Goal: Task Accomplishment & Management: Manage account settings

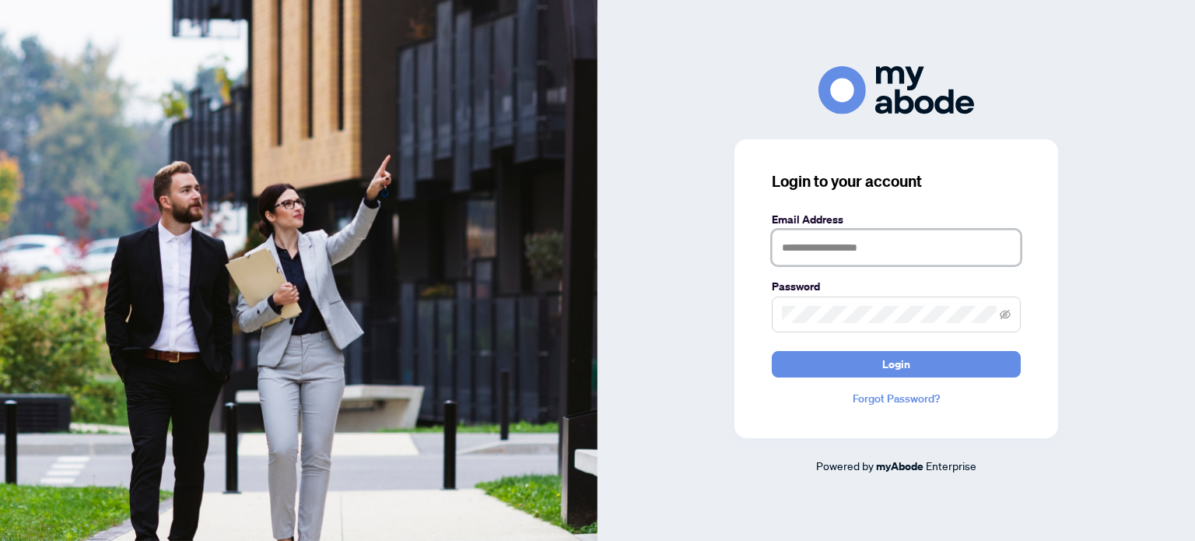
click at [799, 255] on input "text" at bounding box center [896, 248] width 249 height 36
type input "**********"
click at [772, 351] on button "Login" at bounding box center [896, 364] width 249 height 26
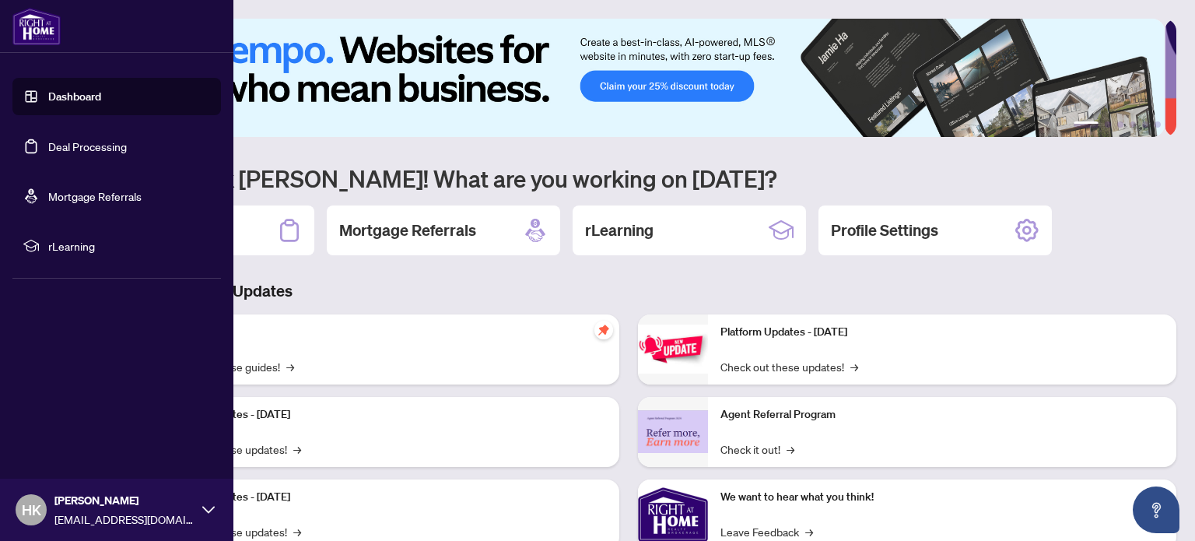
click at [51, 93] on link "Dashboard" at bounding box center [74, 97] width 53 height 14
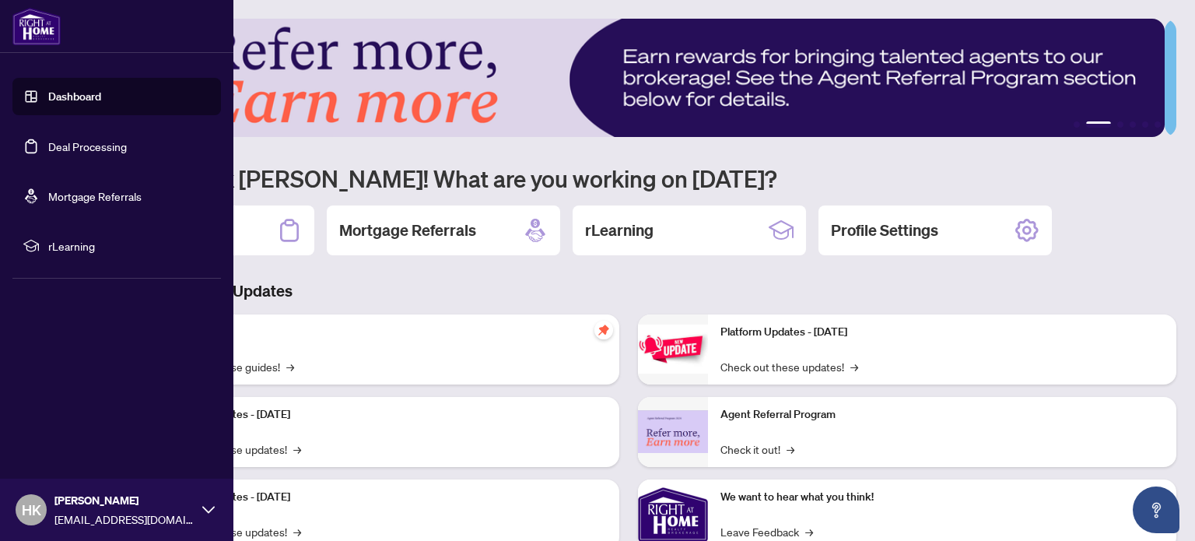
click at [89, 153] on link "Deal Processing" at bounding box center [87, 146] width 79 height 14
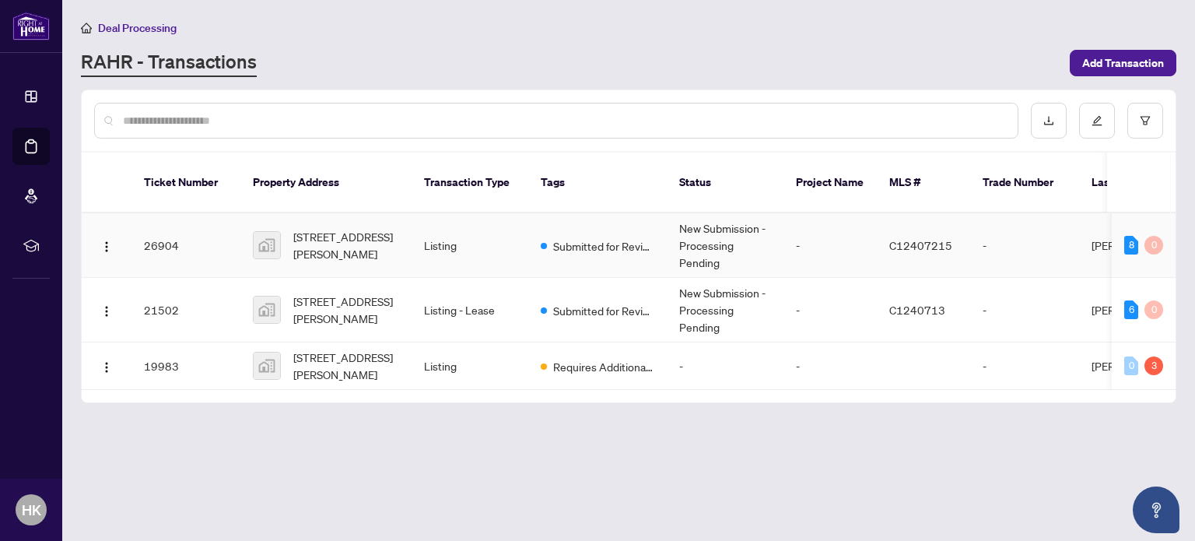
click at [168, 230] on td "26904" at bounding box center [186, 245] width 109 height 65
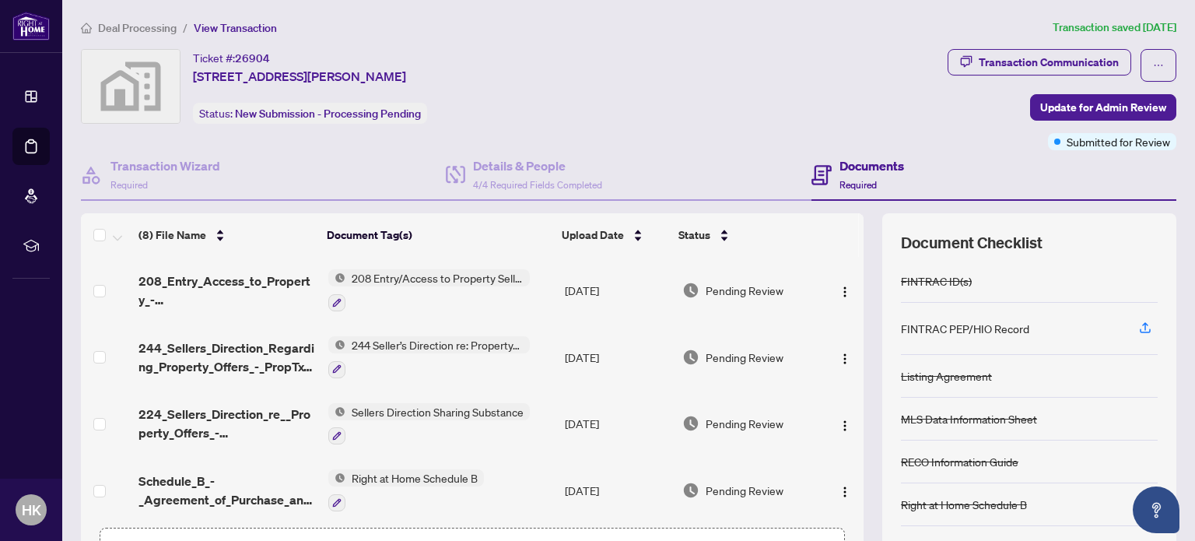
scroll to position [100, 0]
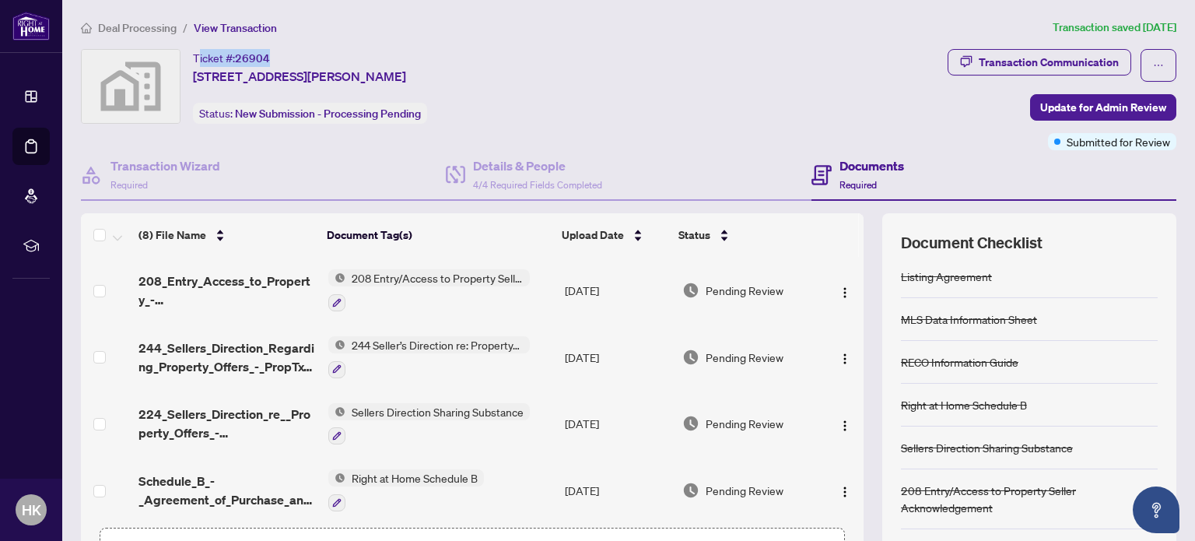
drag, startPoint x: 196, startPoint y: 54, endPoint x: 283, endPoint y: 46, distance: 87.6
click at [283, 49] on div "Ticket #: 26904 50 Moore Park Ave, Toronto, Ontario M2M 1M9, Canada" at bounding box center [299, 67] width 213 height 37
click at [283, 46] on div "Deal Processing / View Transaction Transaction saved 3 days ago Ticket #: 26904…" at bounding box center [629, 326] width 1108 height 615
drag, startPoint x: 195, startPoint y: 54, endPoint x: 277, endPoint y: 51, distance: 82.6
click at [277, 51] on div "Ticket #: 26904 50 Moore Park Ave, Toronto, Ontario M2M 1M9, Canada" at bounding box center [299, 67] width 213 height 37
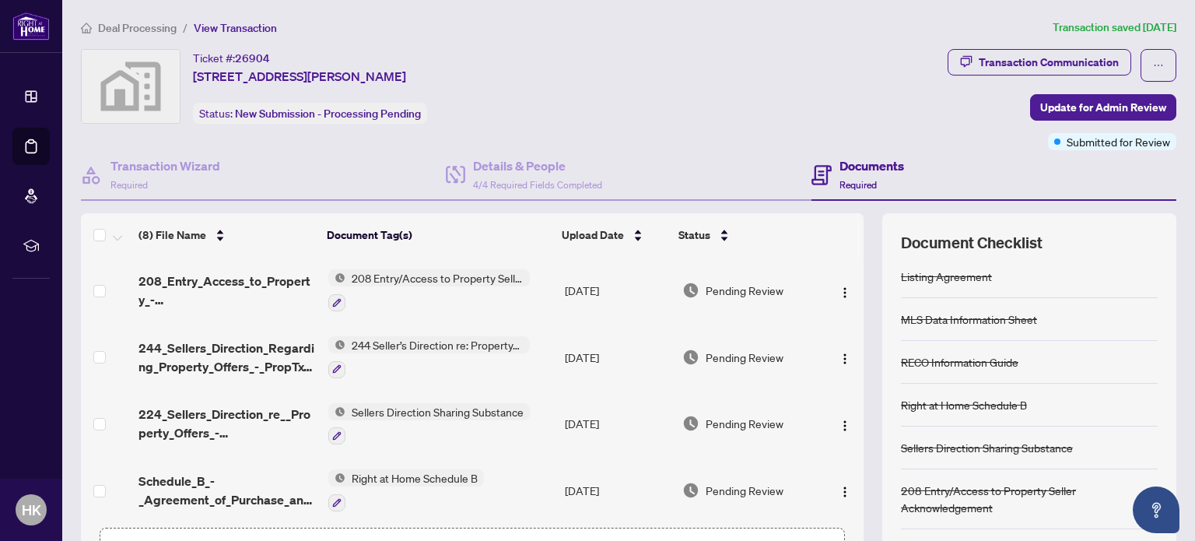
click at [144, 27] on span "Deal Processing" at bounding box center [137, 28] width 79 height 14
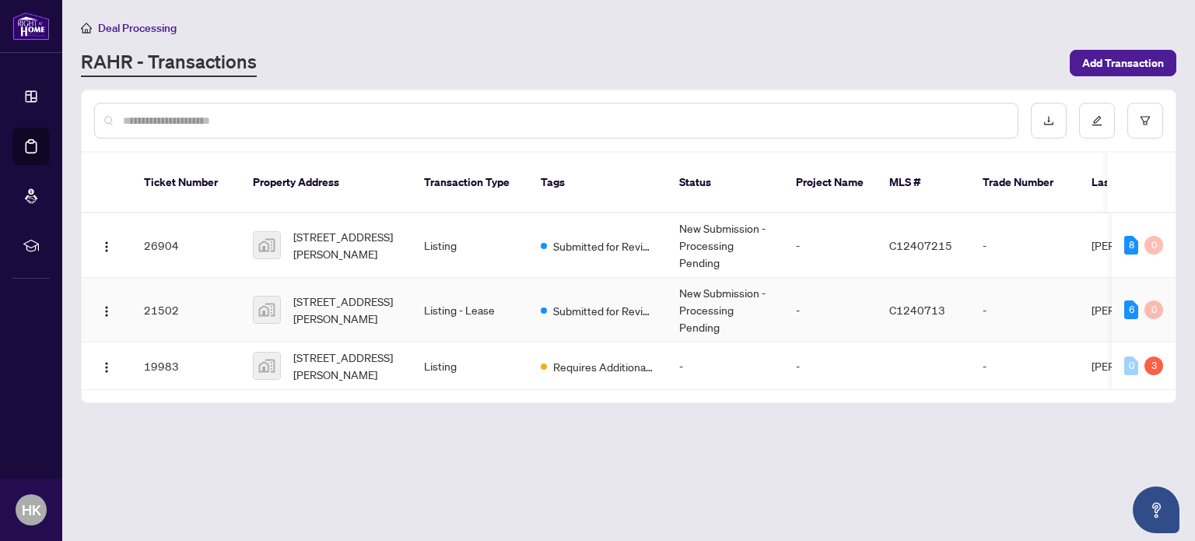
click at [161, 293] on td "21502" at bounding box center [186, 310] width 109 height 65
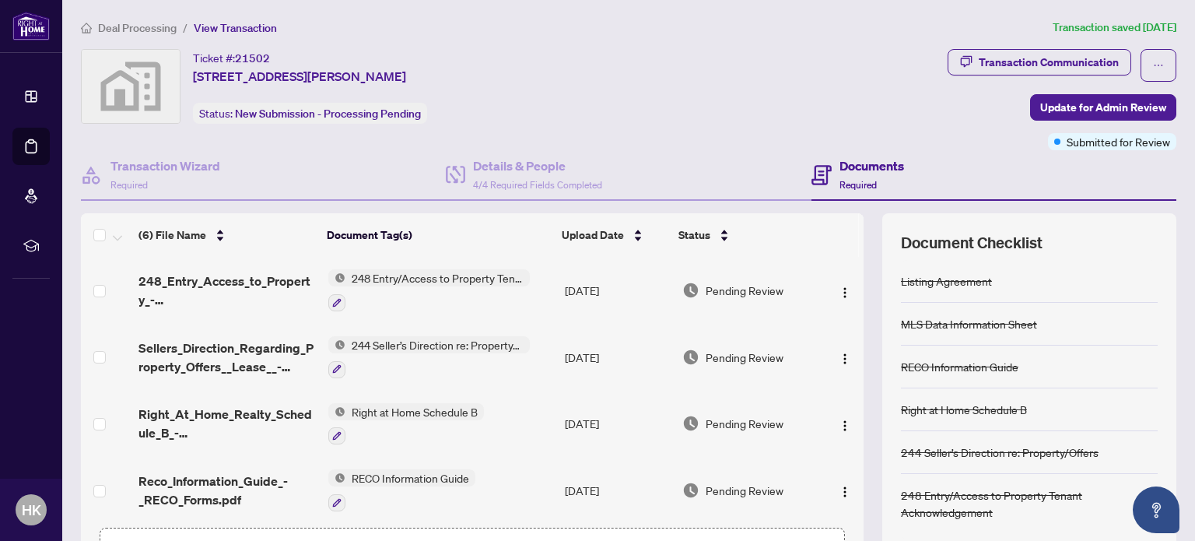
click at [118, 29] on span "Deal Processing" at bounding box center [137, 28] width 79 height 14
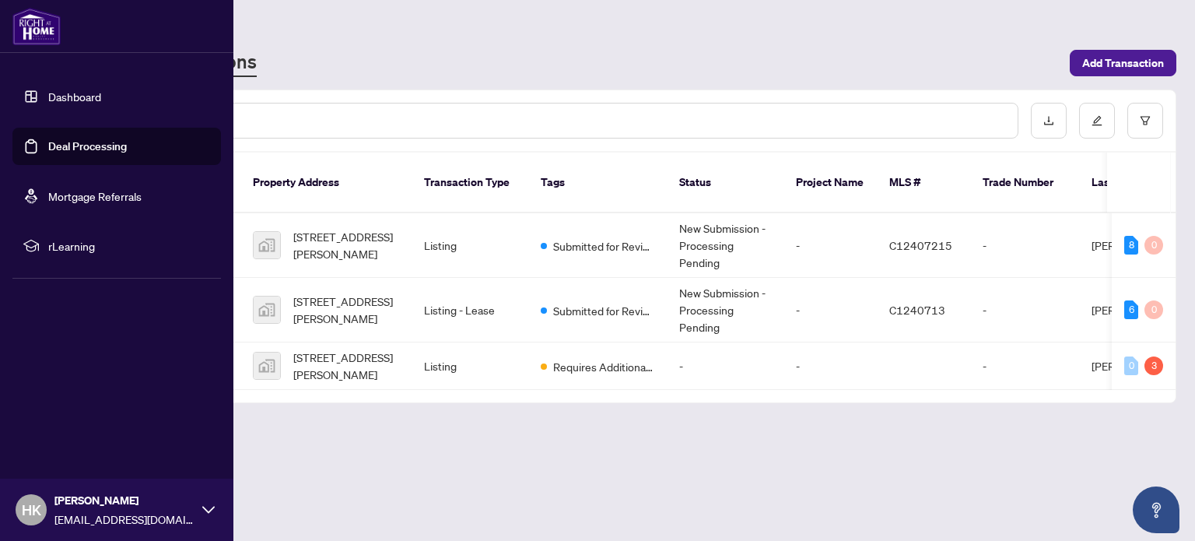
click at [99, 103] on link "Dashboard" at bounding box center [74, 97] width 53 height 14
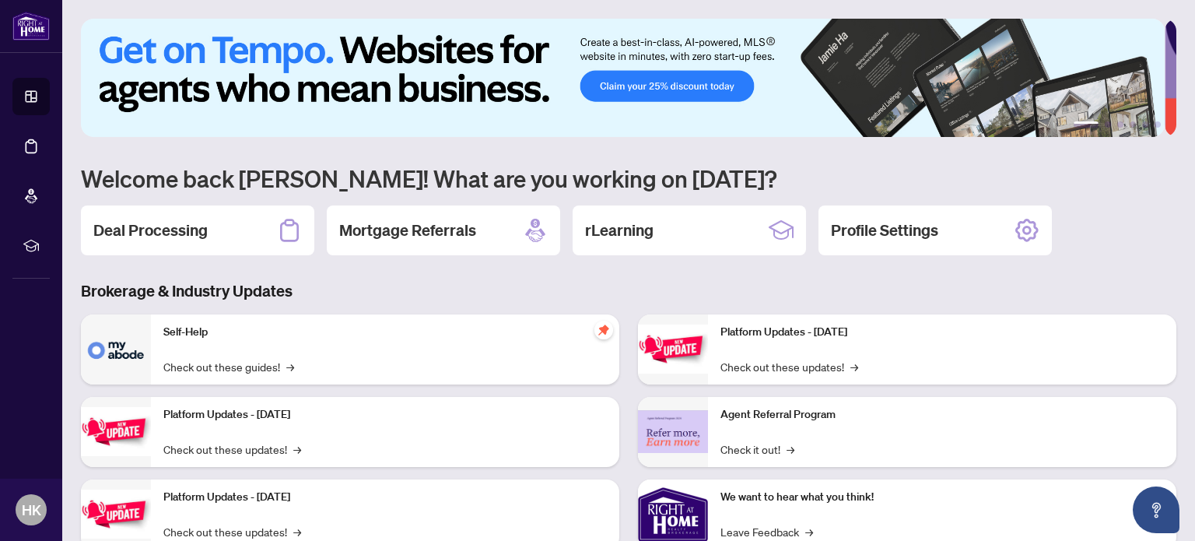
scroll to position [131, 0]
